Goal: Check status: Check status

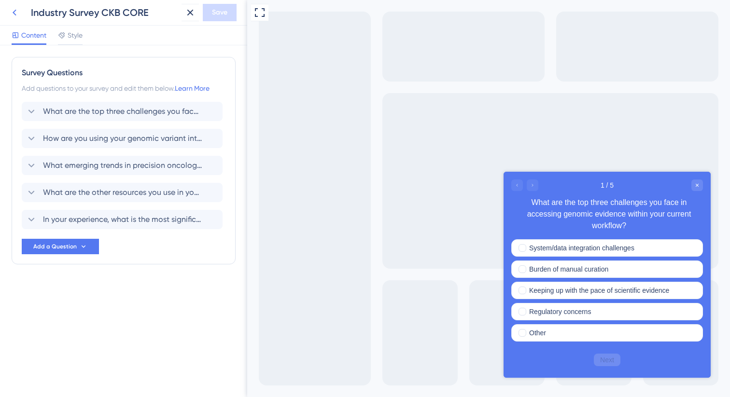
click at [15, 8] on icon at bounding box center [15, 13] width 12 height 12
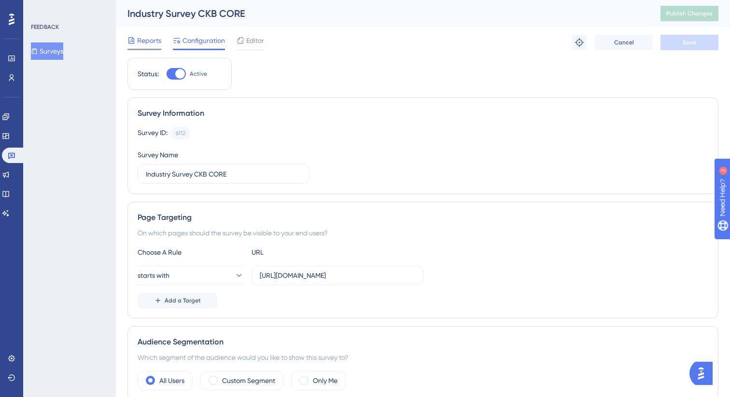
click at [135, 36] on div "Reports" at bounding box center [144, 41] width 34 height 12
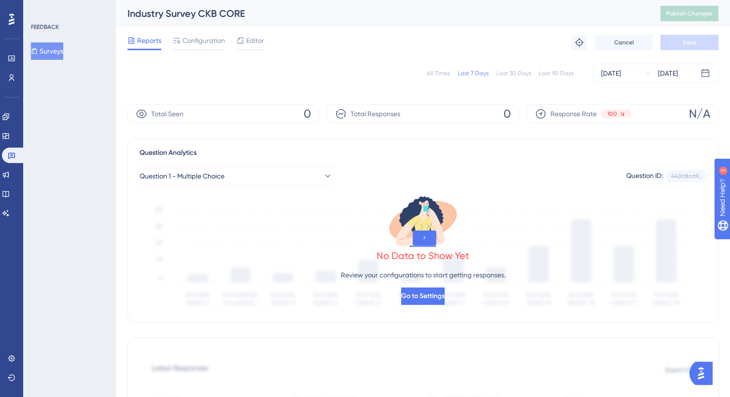
click at [446, 70] on div "All Times" at bounding box center [438, 74] width 23 height 8
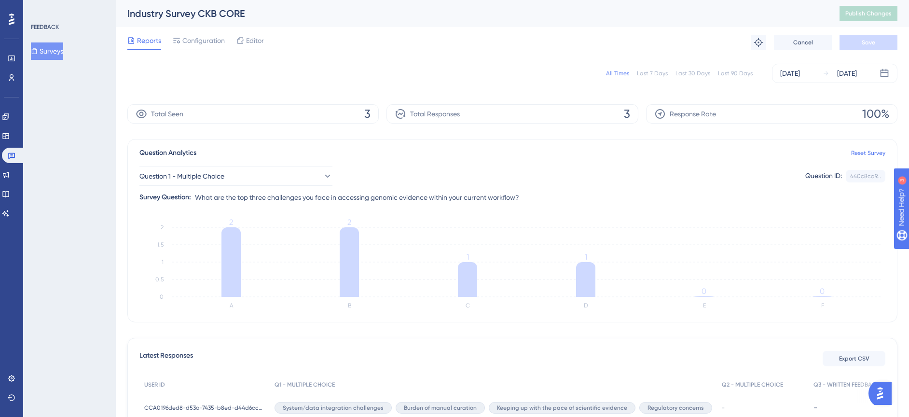
click at [366, 116] on span "3" at bounding box center [367, 113] width 6 height 15
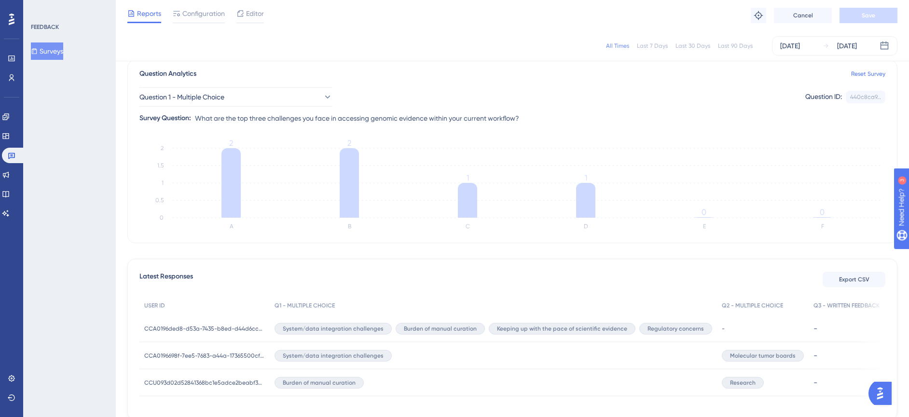
scroll to position [76, 0]
click at [56, 51] on button "Surveys" at bounding box center [47, 50] width 32 height 17
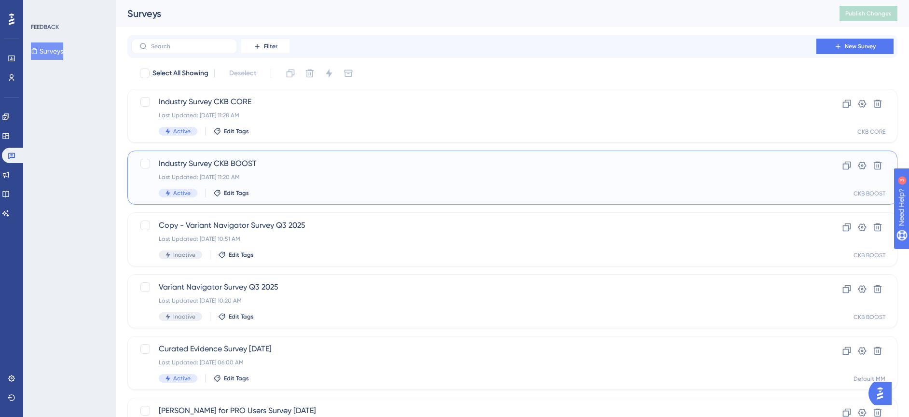
click at [273, 161] on span "Industry Survey CKB BOOST" at bounding box center [474, 164] width 630 height 12
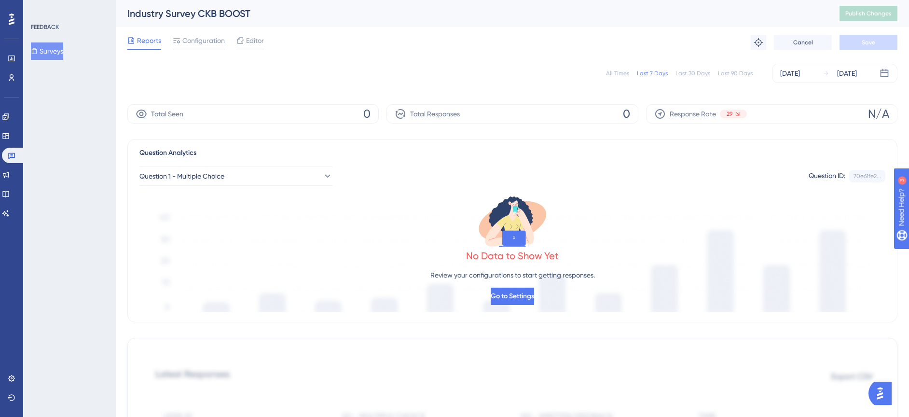
click at [619, 76] on div "All Times" at bounding box center [617, 74] width 23 height 8
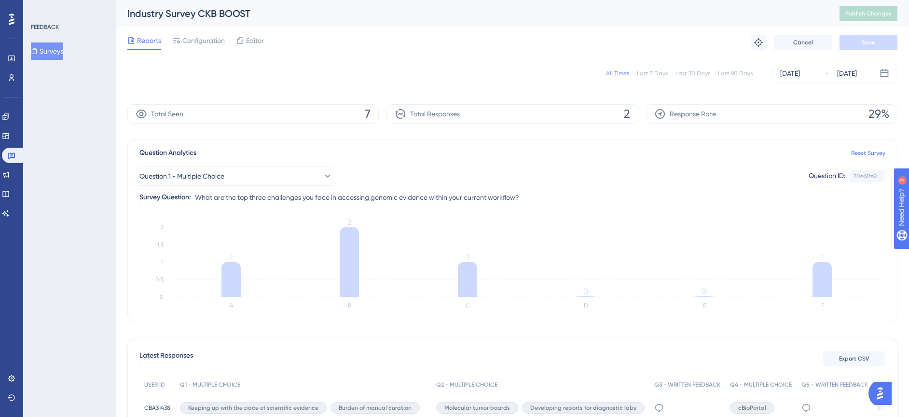
click at [330, 120] on div "Total Seen 7" at bounding box center [252, 113] width 251 height 19
click at [492, 114] on div "Total Responses 2" at bounding box center [512, 113] width 251 height 19
click at [704, 108] on span "Response Rate" at bounding box center [693, 114] width 46 height 12
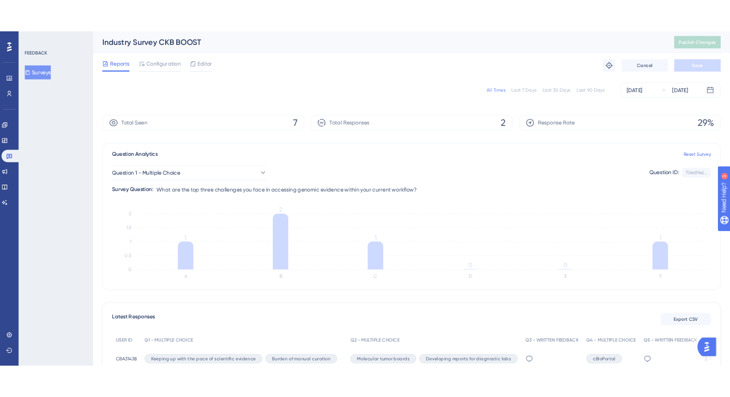
scroll to position [3, 0]
